Goal: Information Seeking & Learning: Learn about a topic

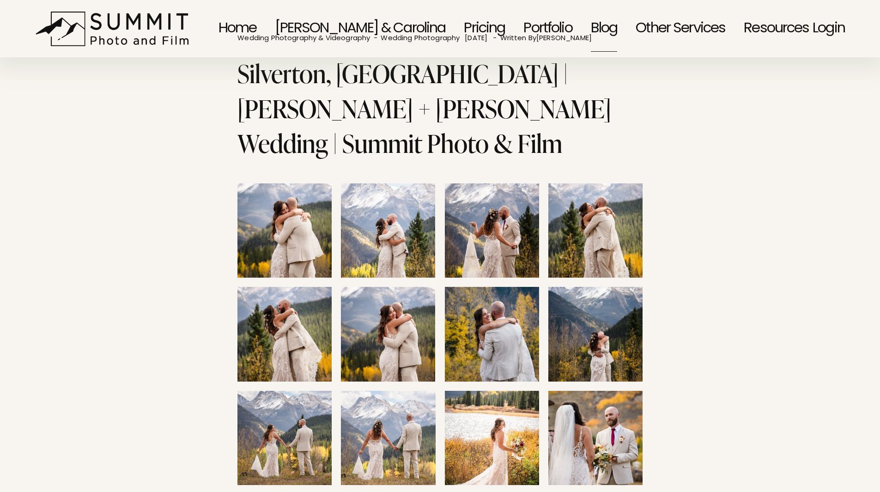
click at [556, 36] on link "Portfolio" at bounding box center [547, 29] width 48 height 48
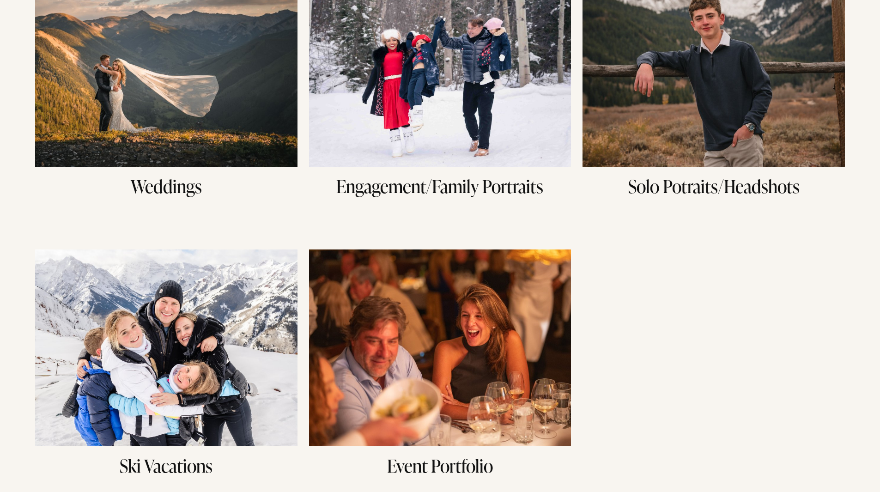
scroll to position [231, 0]
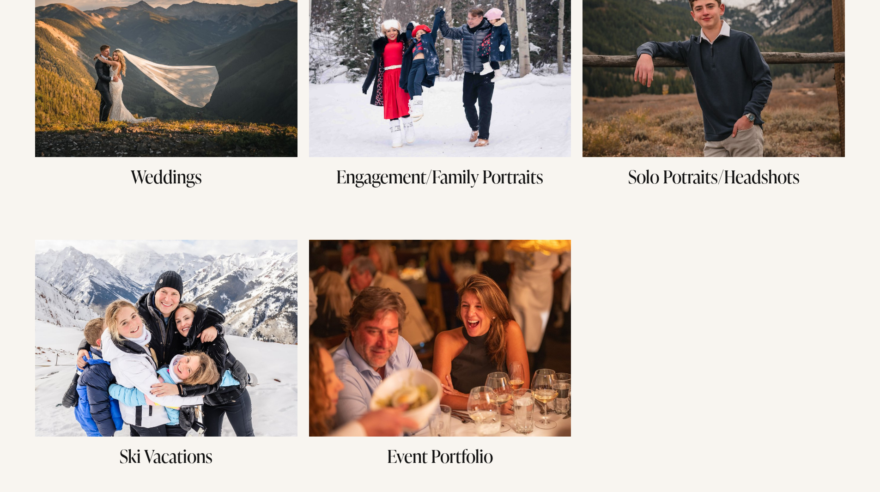
click at [445, 122] on img at bounding box center [440, 58] width 262 height 197
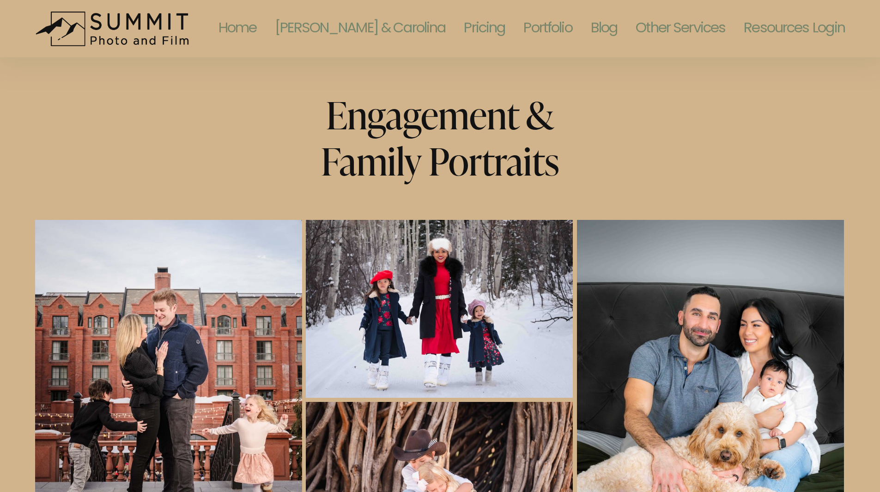
click at [550, 19] on link "Portfolio" at bounding box center [547, 29] width 48 height 48
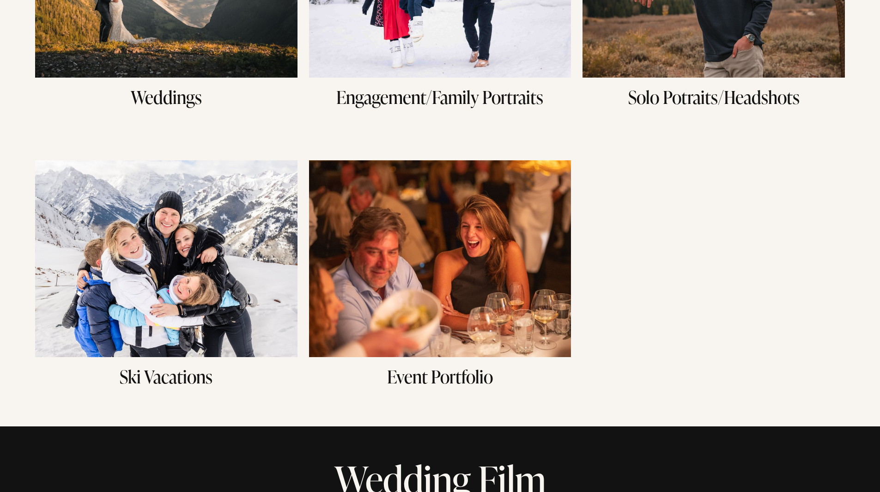
scroll to position [323, 0]
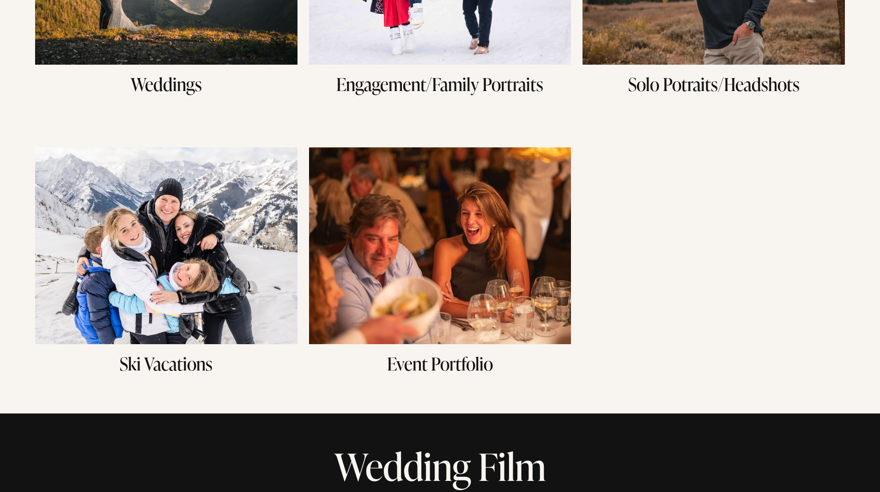
click at [139, 279] on img at bounding box center [166, 245] width 262 height 197
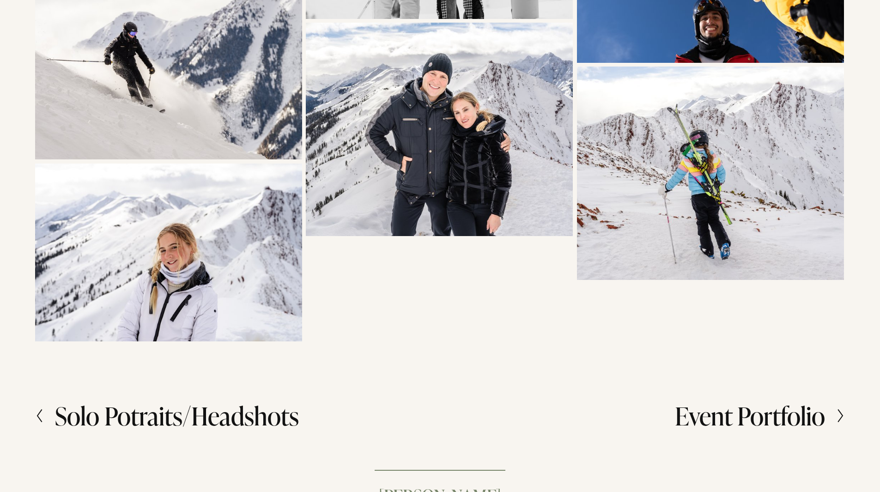
scroll to position [2355, 0]
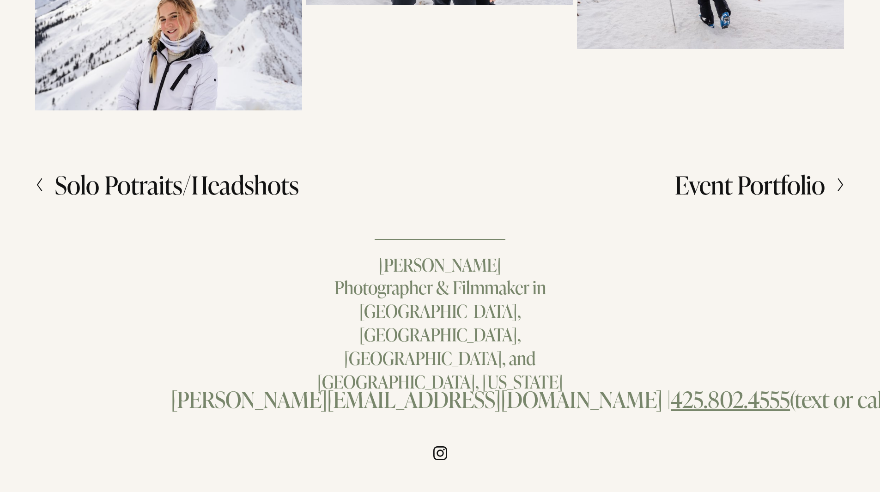
click at [221, 197] on h2 "Solo Potraits/Headshots" at bounding box center [177, 184] width 244 height 25
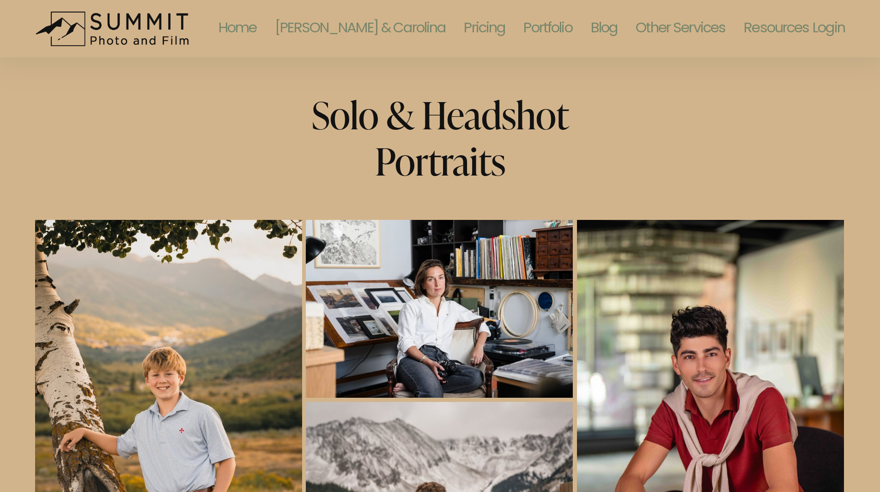
click at [394, 30] on link "[PERSON_NAME] & Carolina" at bounding box center [360, 29] width 170 height 48
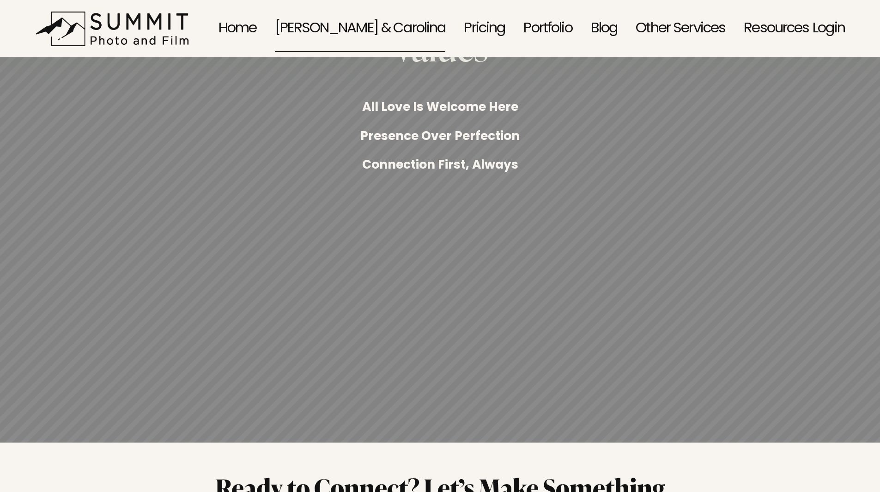
scroll to position [2650, 0]
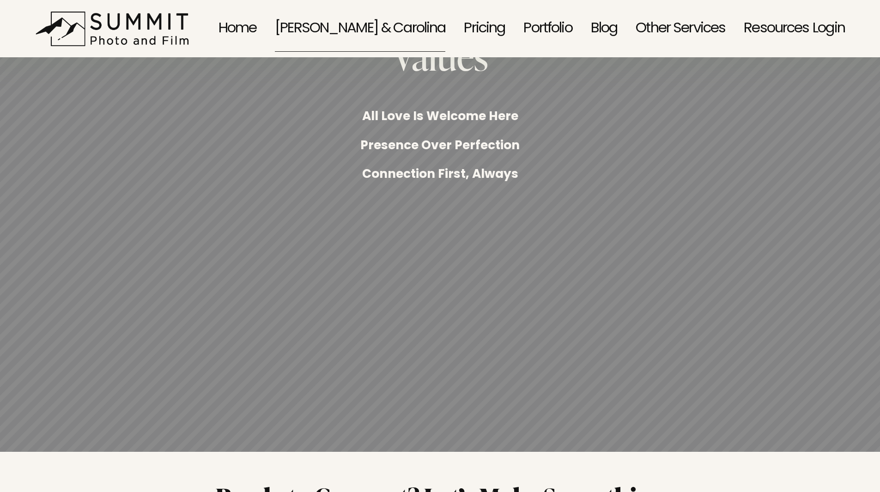
click at [594, 23] on link "Blog" at bounding box center [604, 29] width 27 height 48
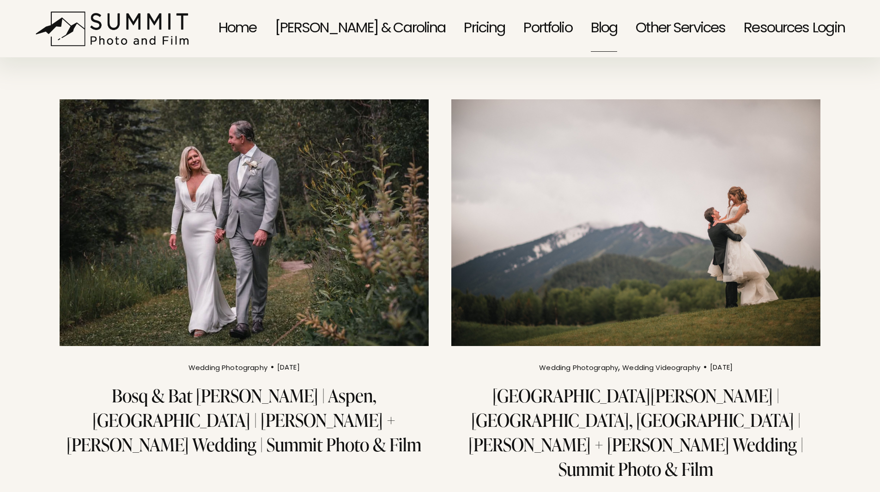
click at [605, 24] on link "Blog" at bounding box center [604, 29] width 27 height 48
click at [603, 22] on link "Blog" at bounding box center [604, 29] width 27 height 48
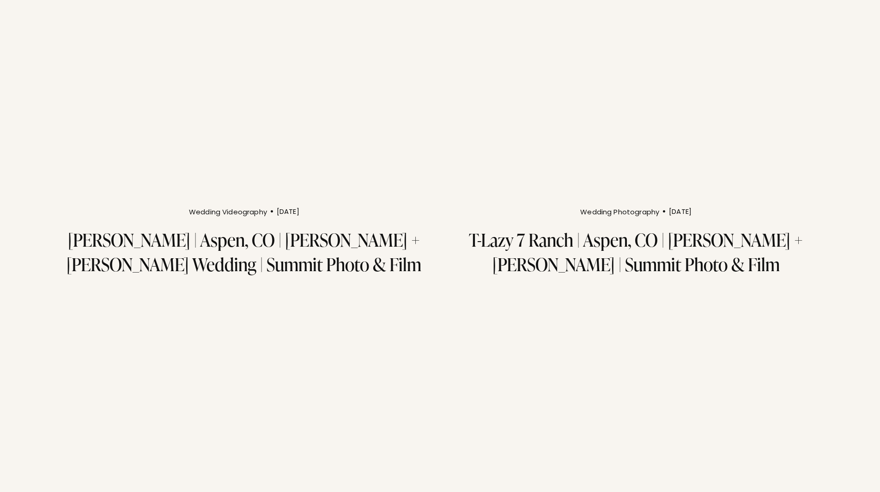
scroll to position [970, 0]
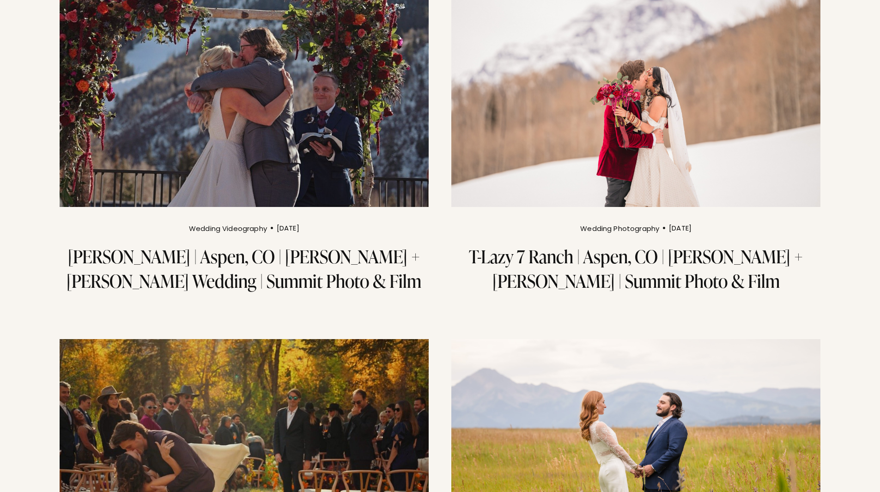
click at [632, 67] on img at bounding box center [635, 83] width 373 height 249
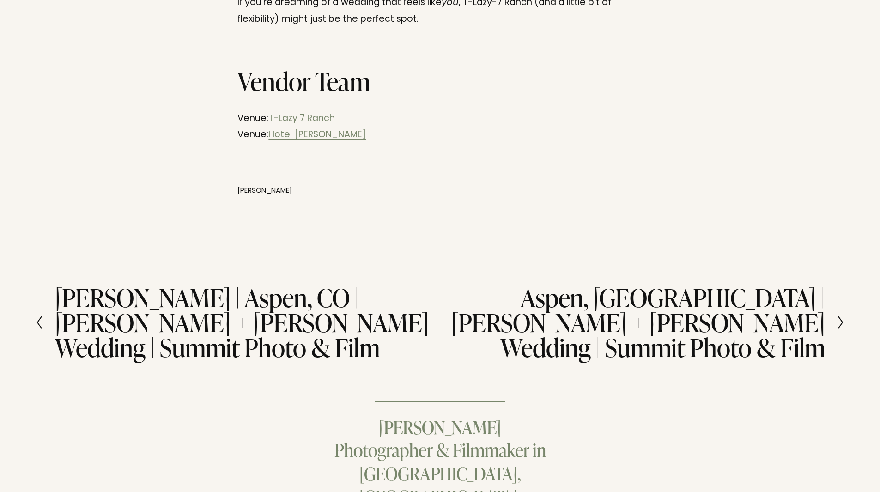
scroll to position [1848, 0]
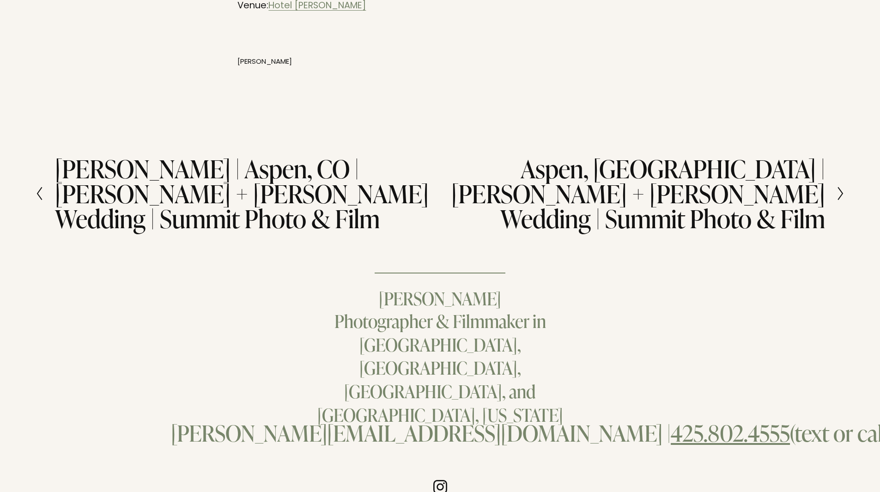
click at [627, 156] on h2 "Aspen, [GEOGRAPHIC_DATA] | [PERSON_NAME] + [PERSON_NAME] Wedding | Summit Photo…" at bounding box center [632, 193] width 385 height 75
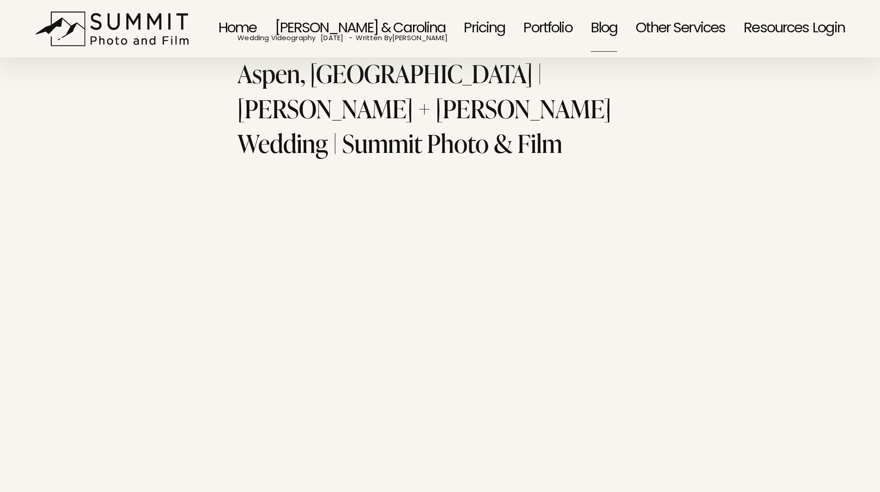
click at [0, 0] on span "Family Portraits" at bounding box center [0, 0] width 0 height 0
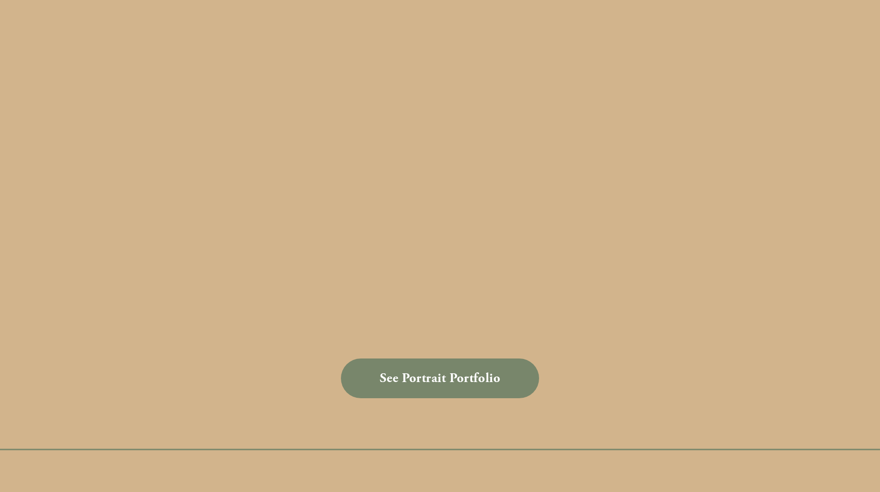
scroll to position [1201, 0]
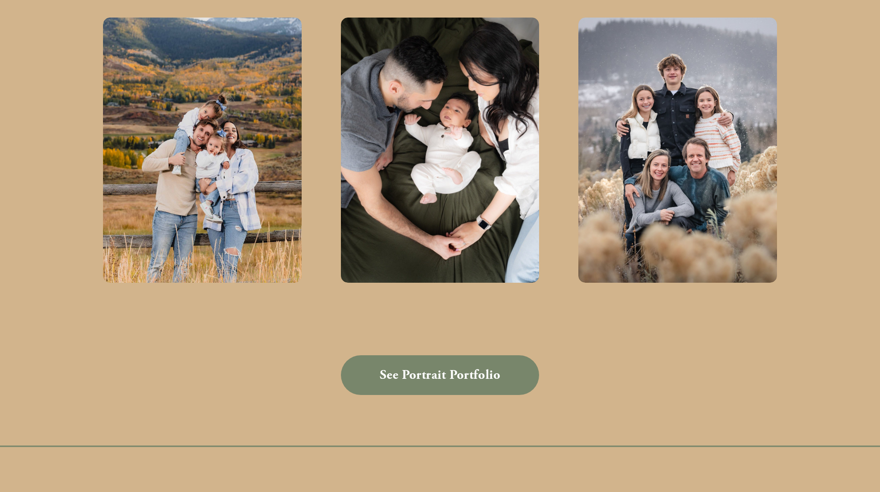
click at [454, 355] on link "See Portrait Portfolio" at bounding box center [440, 375] width 199 height 40
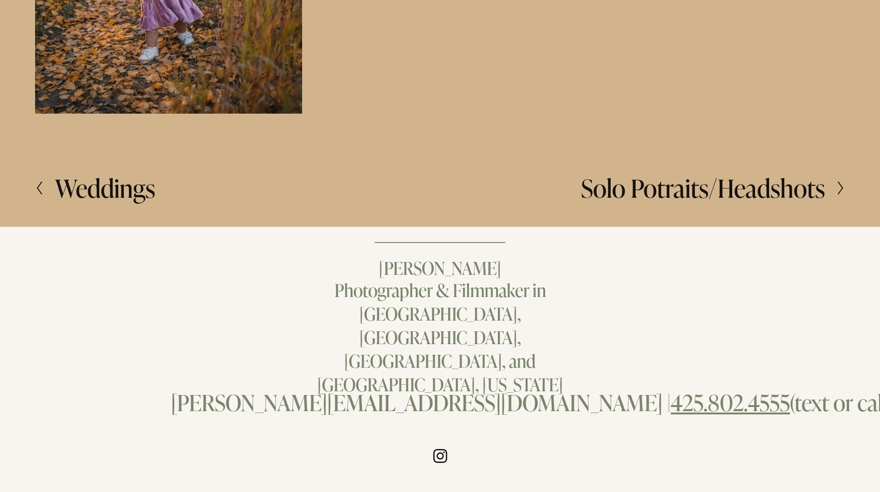
scroll to position [2028, 0]
